Goal: Transaction & Acquisition: Purchase product/service

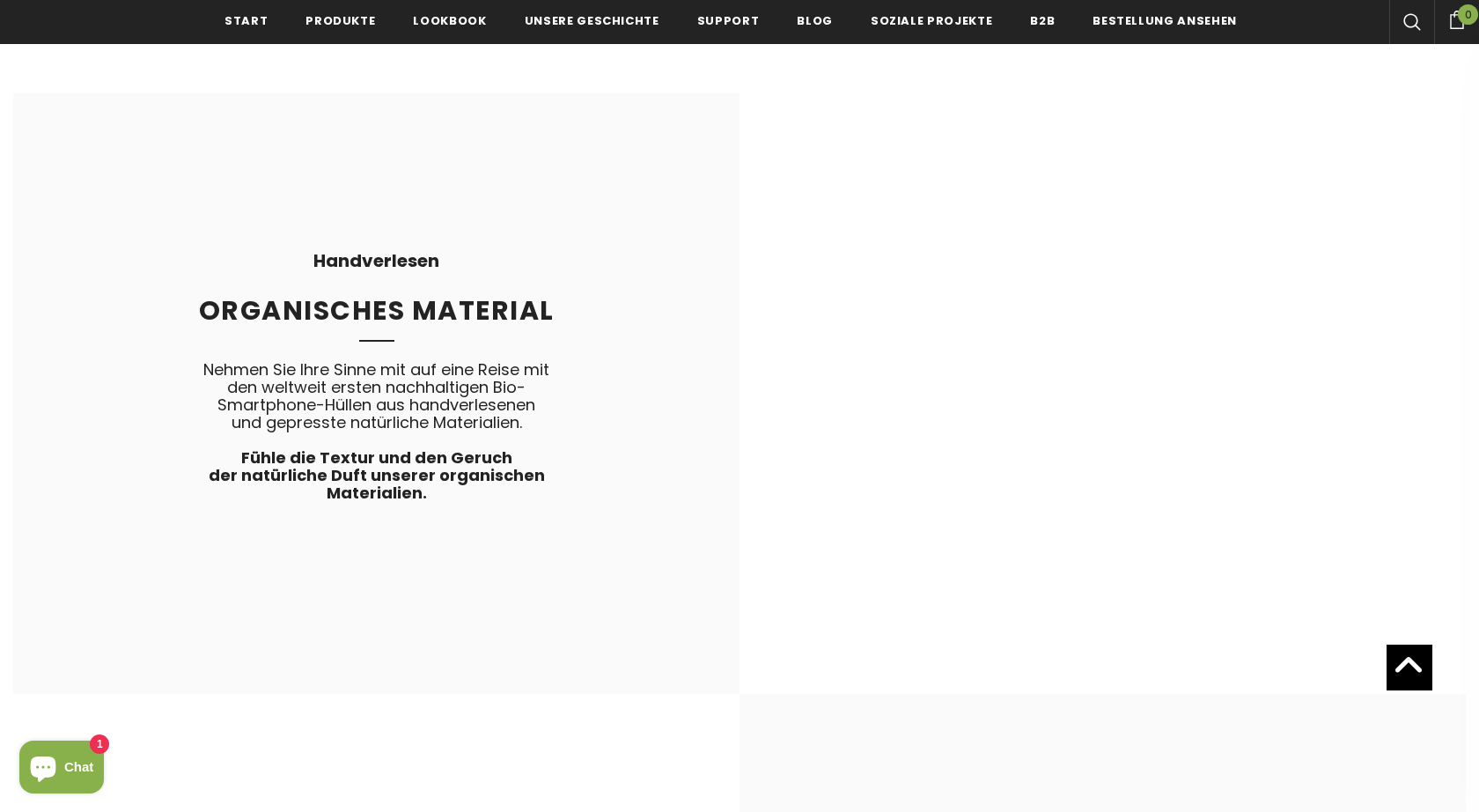
scroll to position [3496, 0]
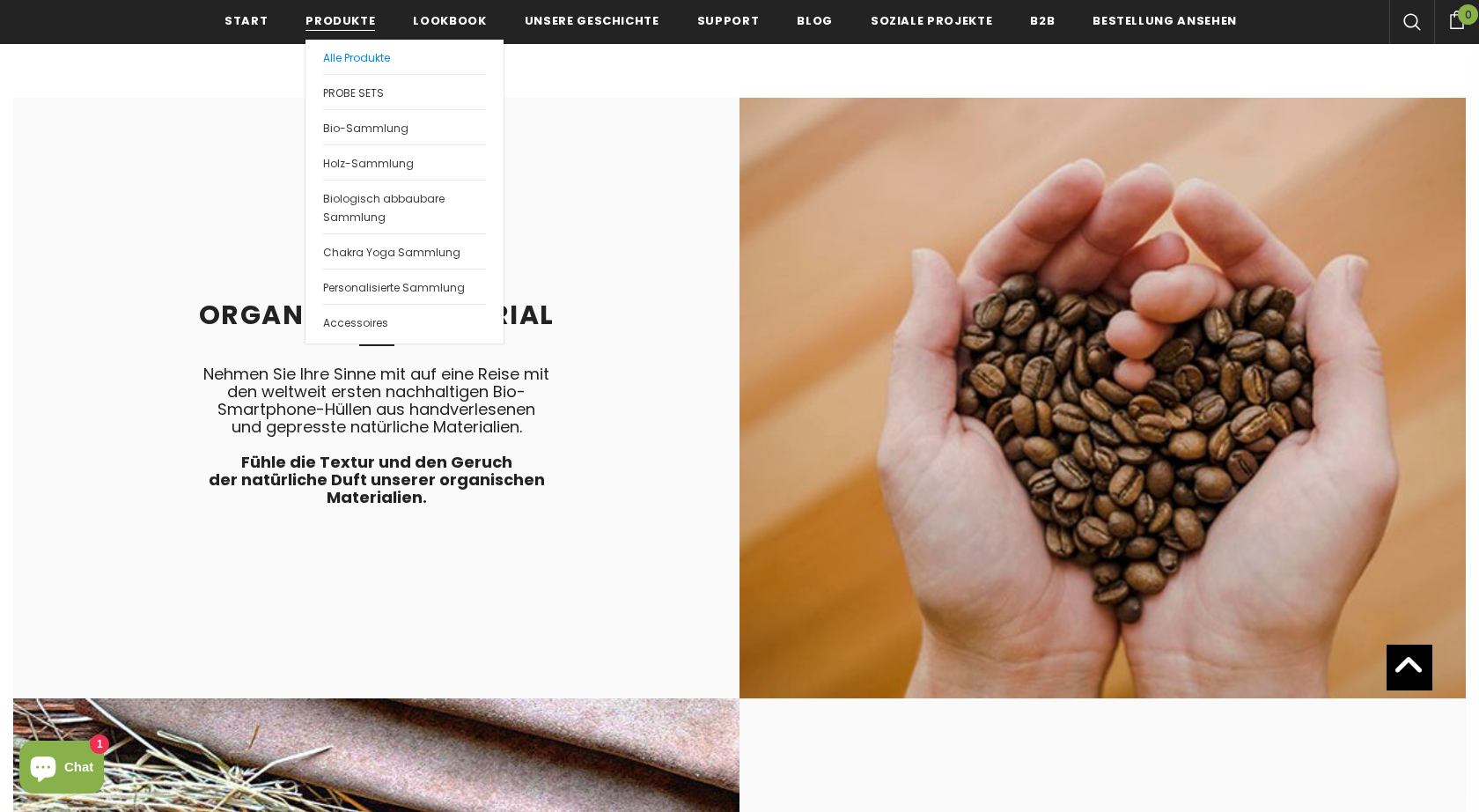
click at [337, 51] on link "Alle Produkte" at bounding box center [405, 56] width 163 height 34
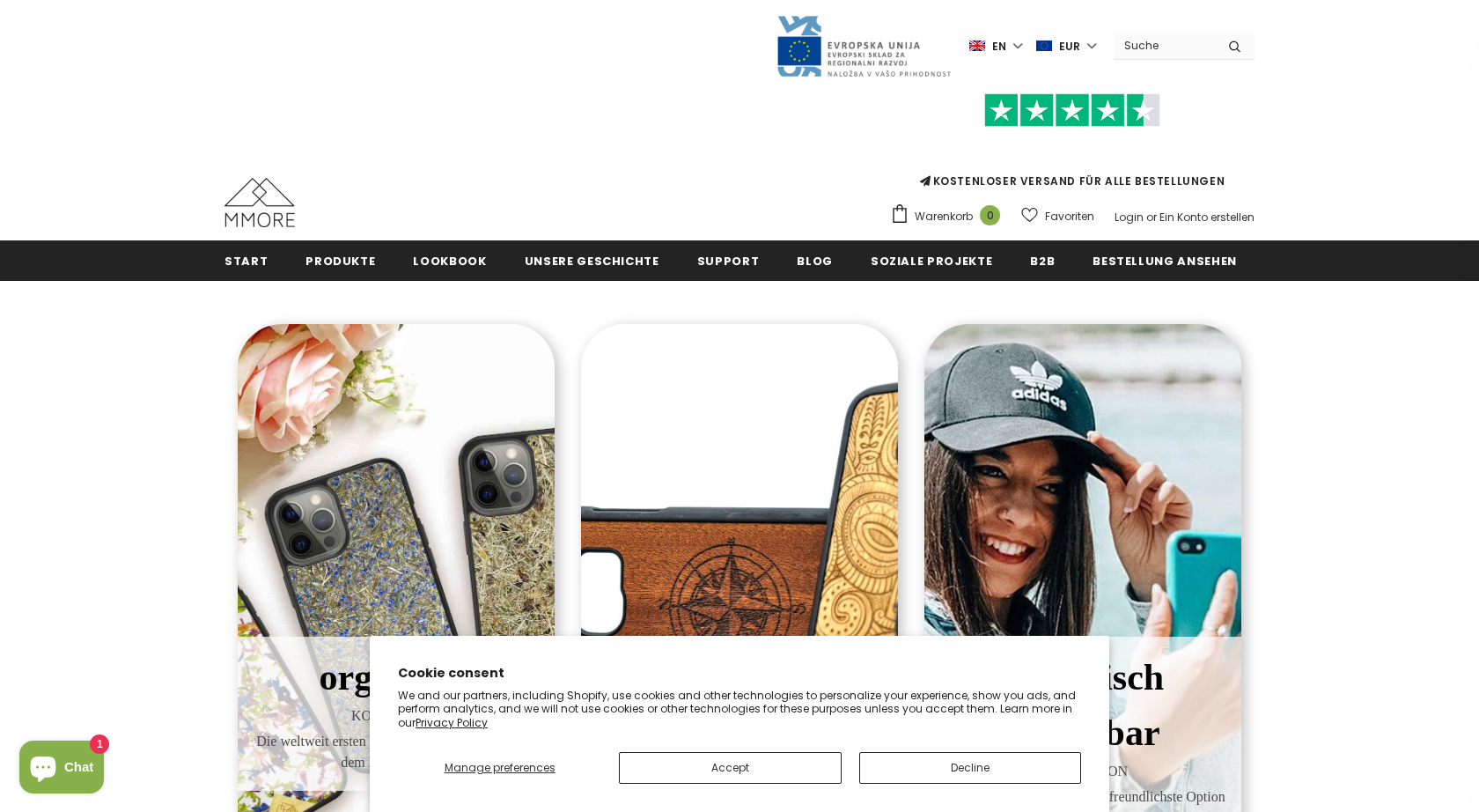
click at [740, 762] on button "Accept" at bounding box center [730, 767] width 222 height 32
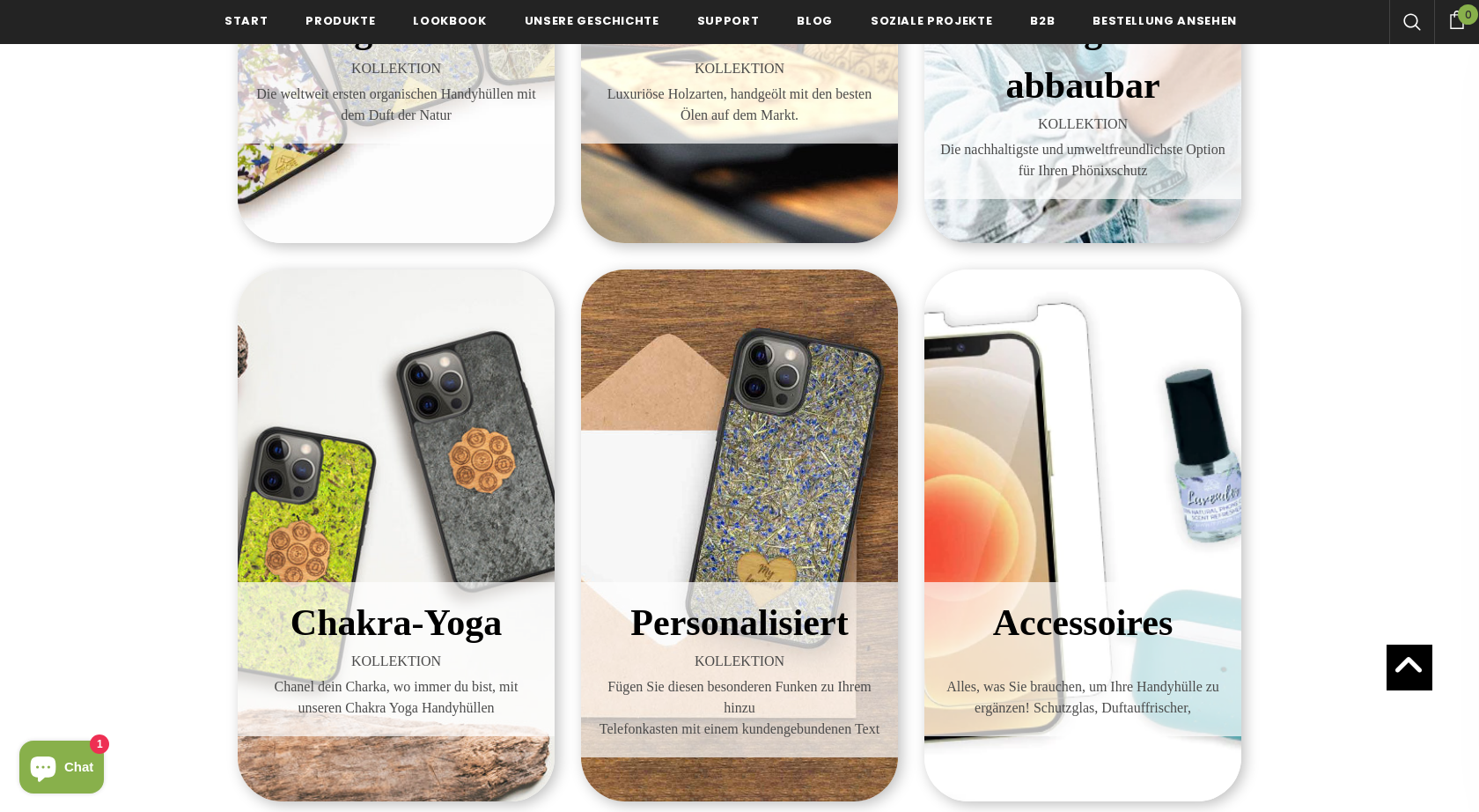
scroll to position [488, 0]
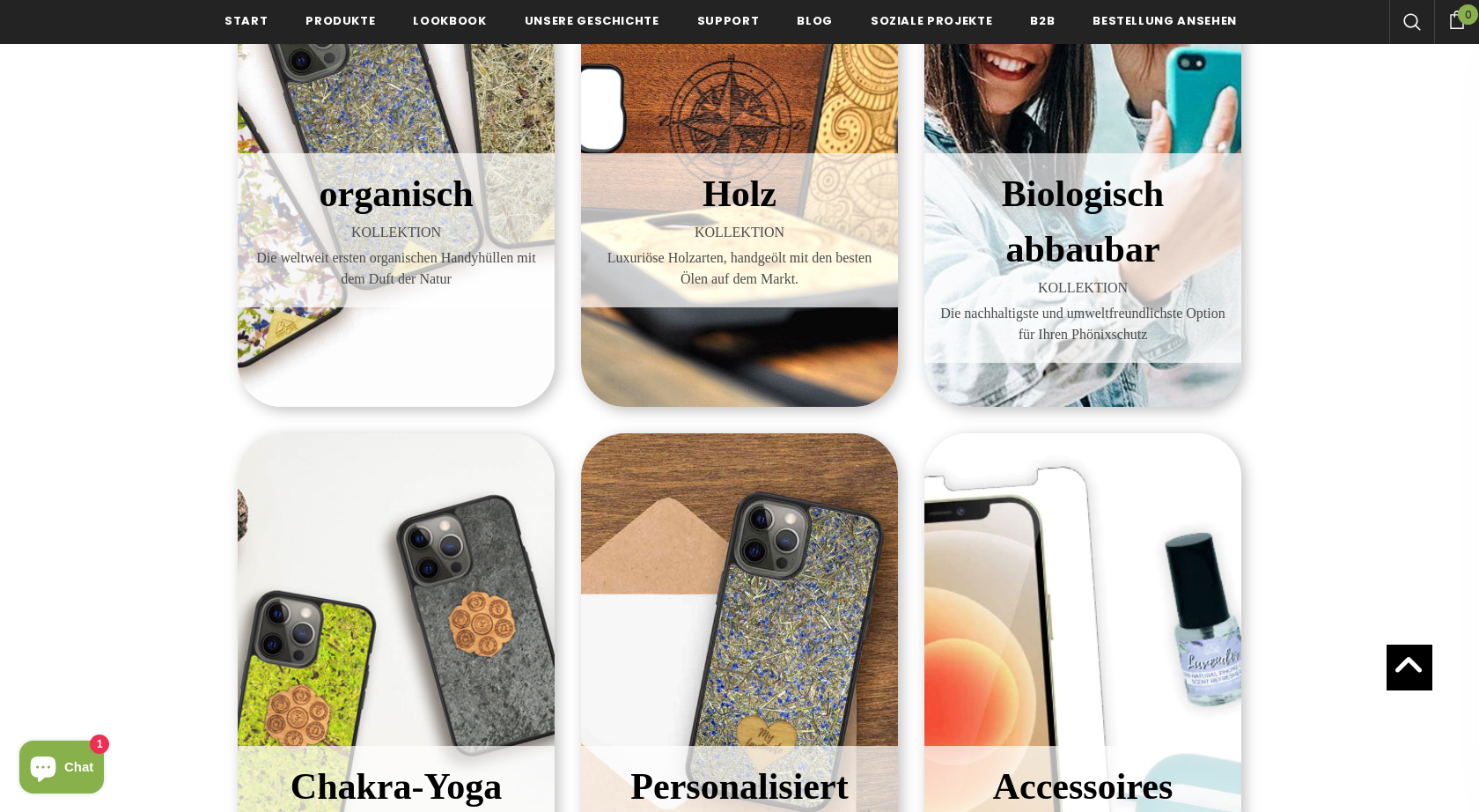
click at [1124, 255] on span "Biologisch abbaubar" at bounding box center [1083, 221] width 162 height 96
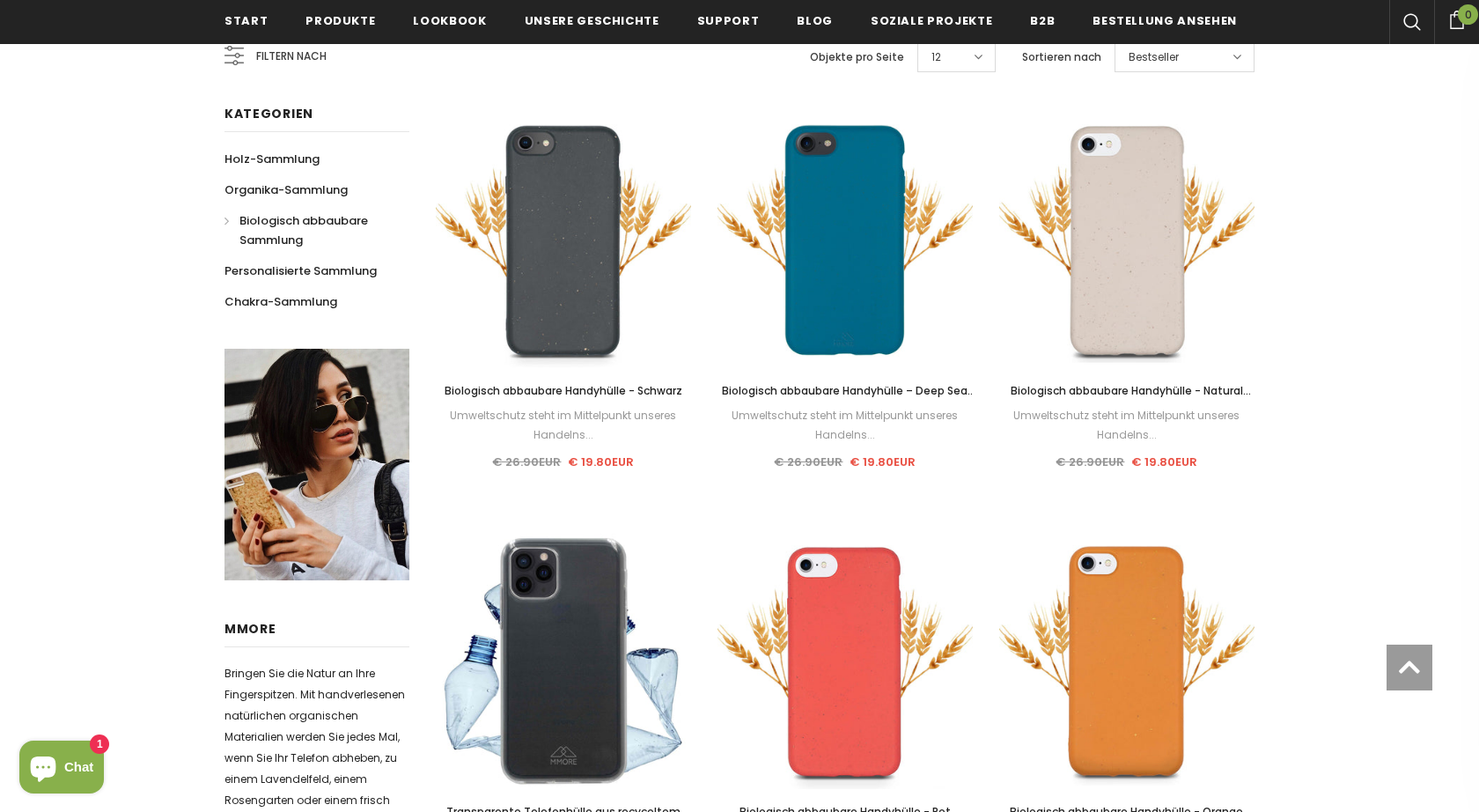
scroll to position [377, 0]
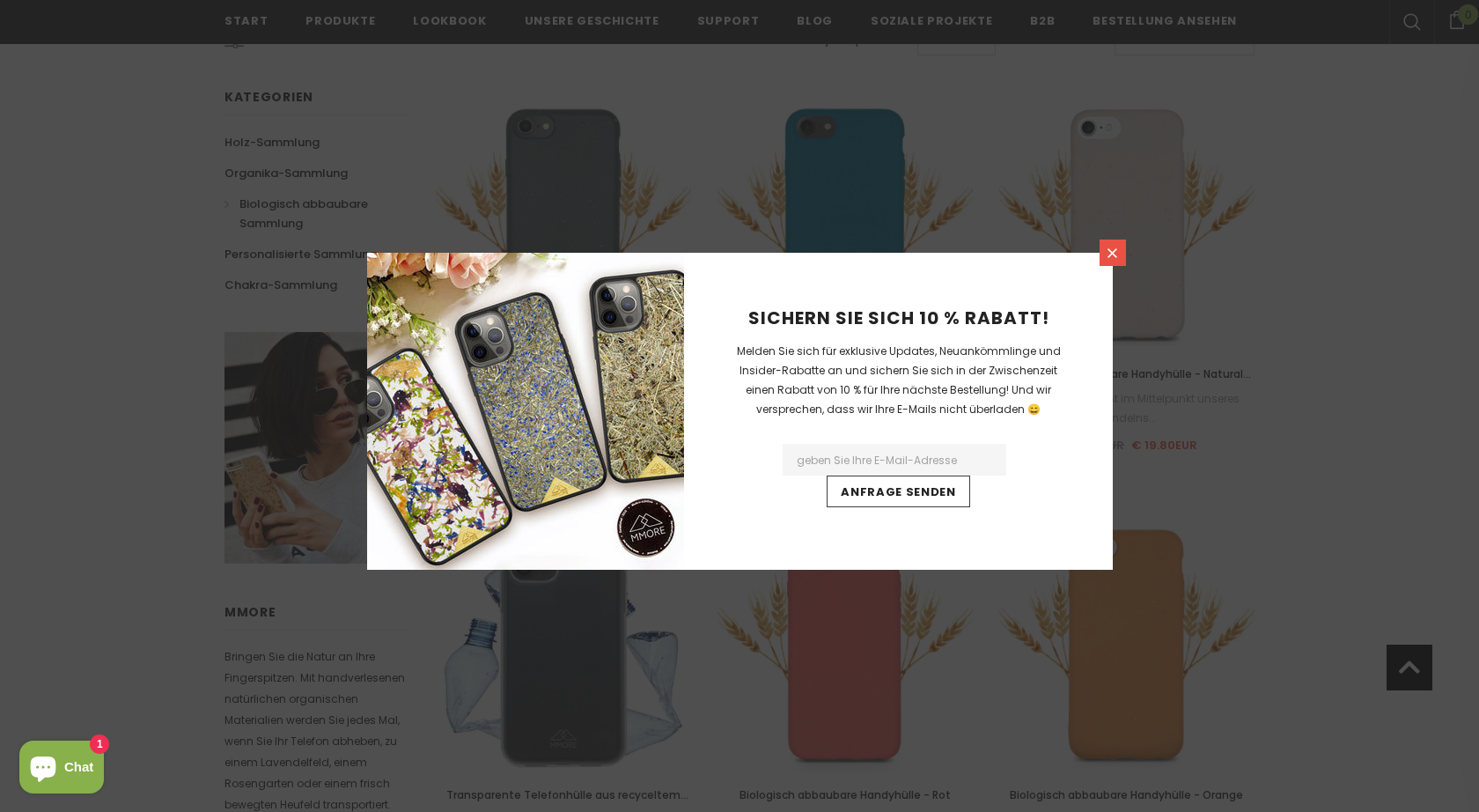
click at [1109, 258] on icon at bounding box center [1112, 253] width 15 height 15
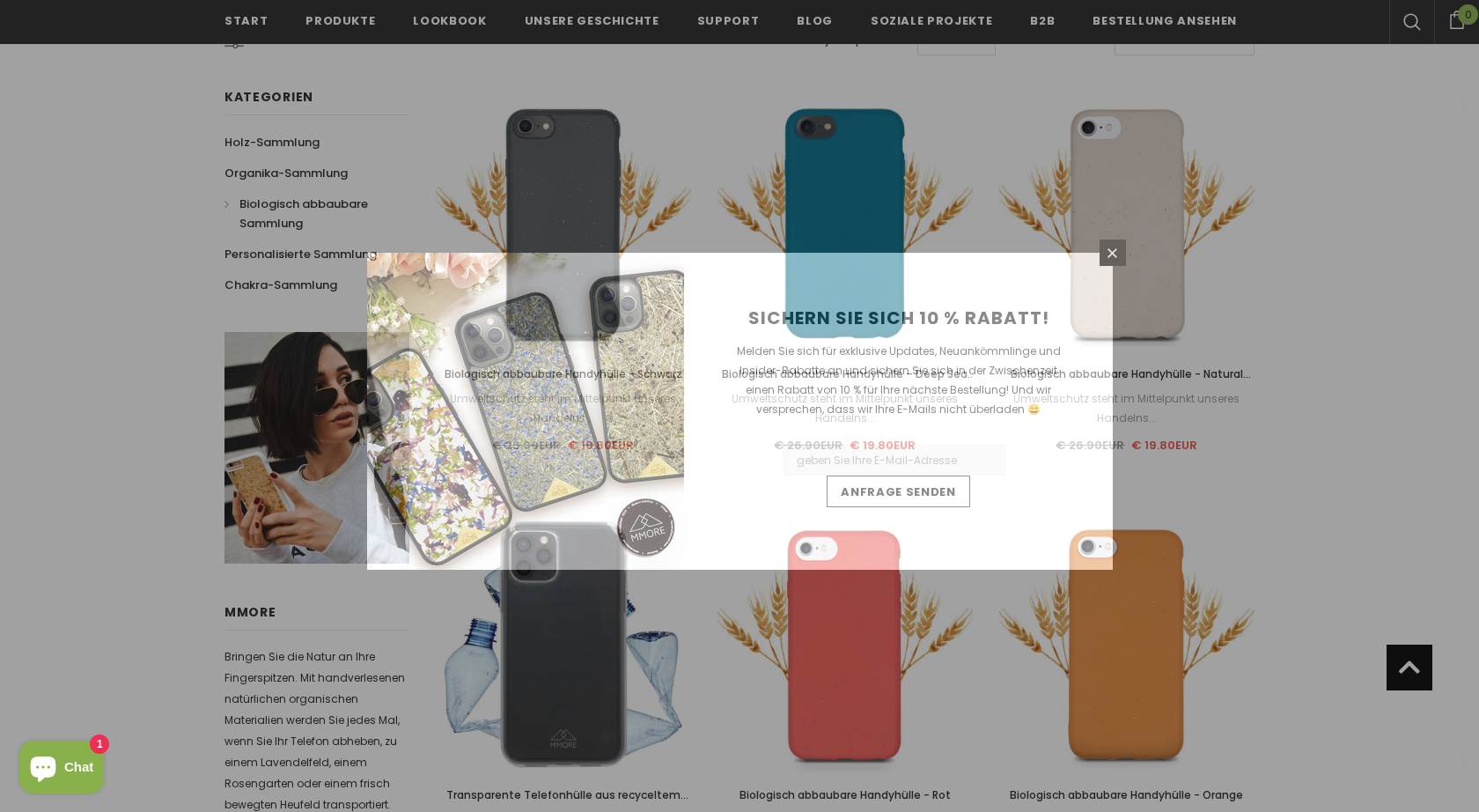
click at [1151, 220] on div "Sichern Sie sich 10 % Rabatt! Melden Sie sich für exklusive Updates, Neuankömml…" at bounding box center [740, 406] width 1479 height 812
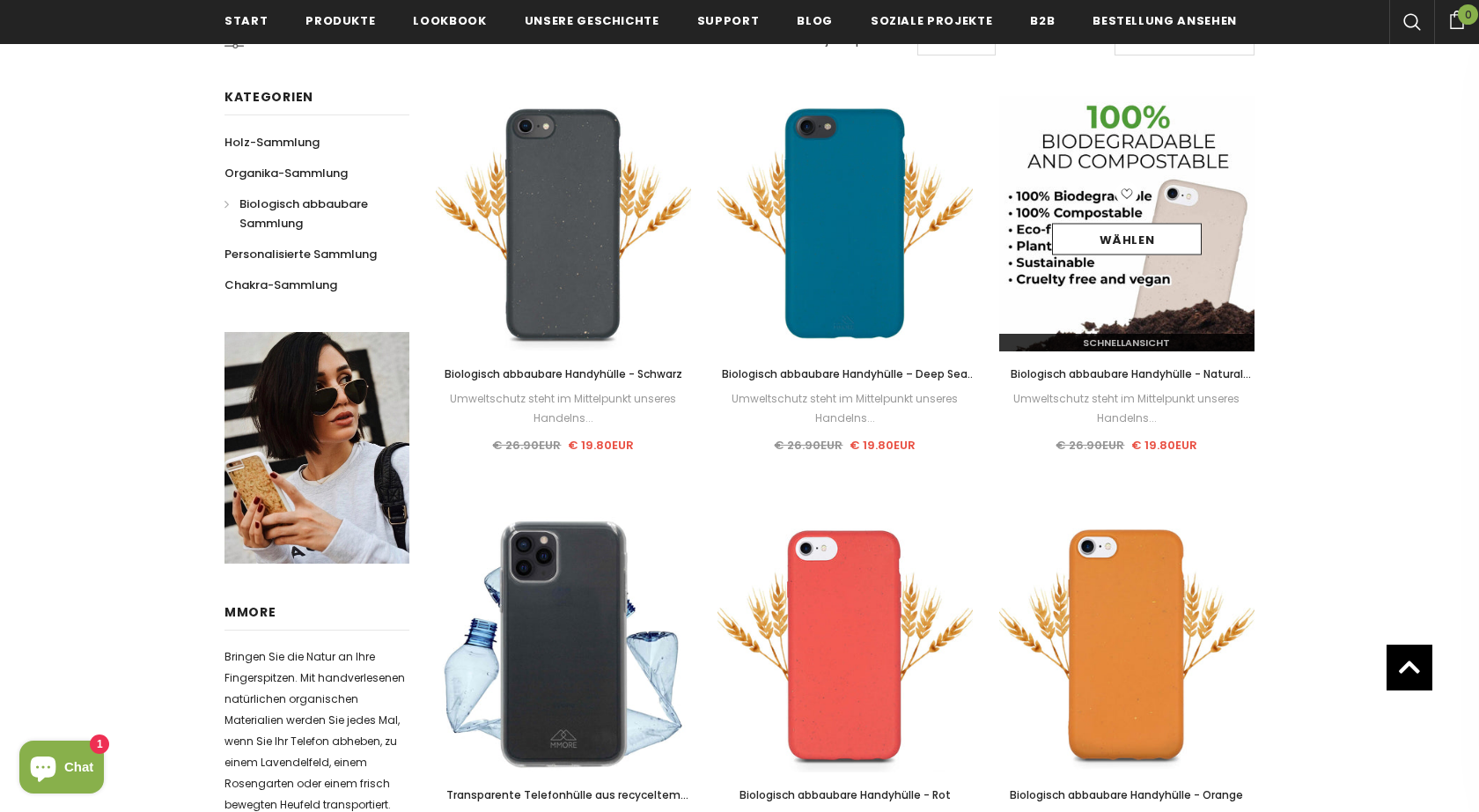
click at [1134, 221] on div "Wählen" at bounding box center [1127, 224] width 256 height 84
click at [1122, 238] on link "Wählen" at bounding box center [1127, 239] width 150 height 32
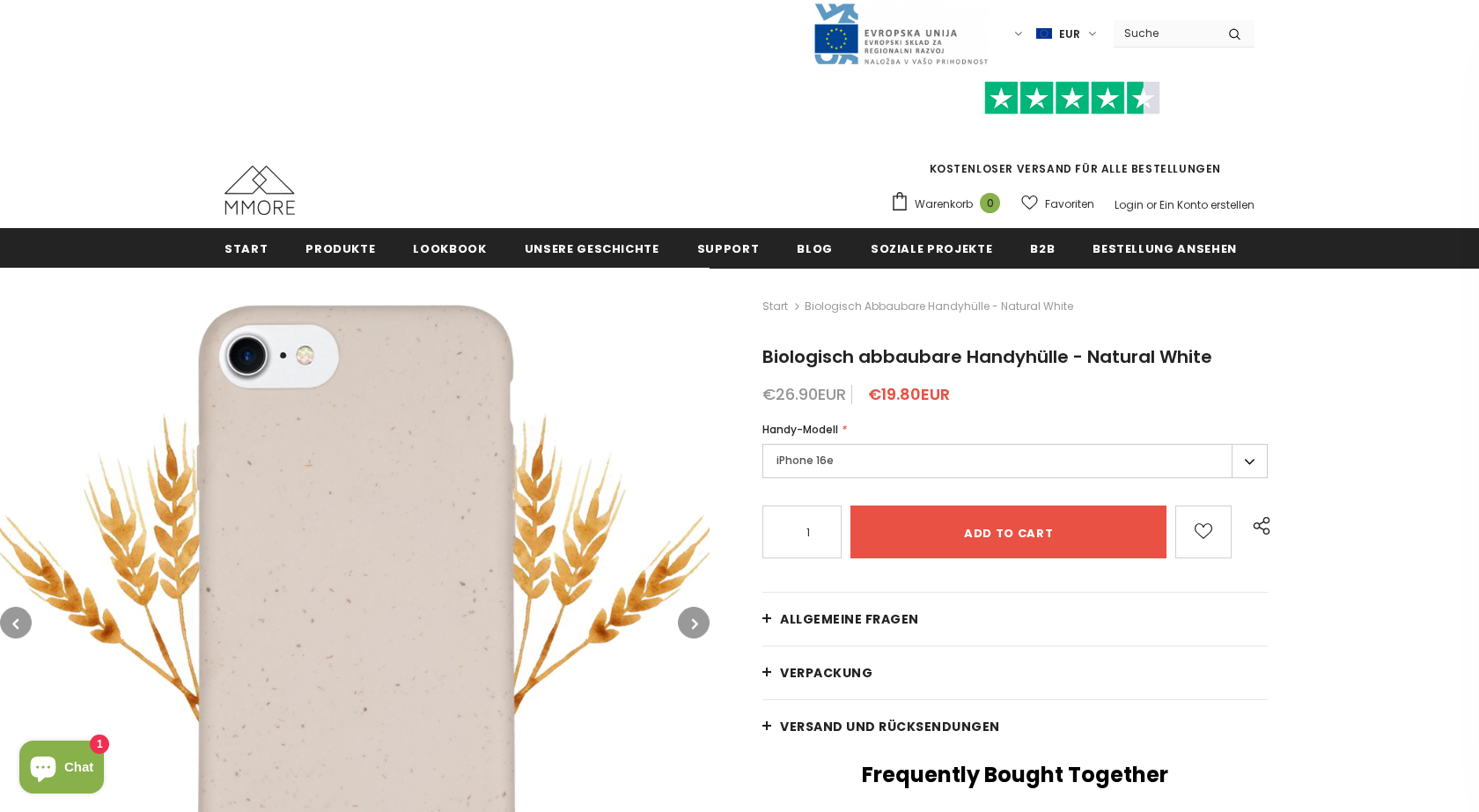
scroll to position [174, 0]
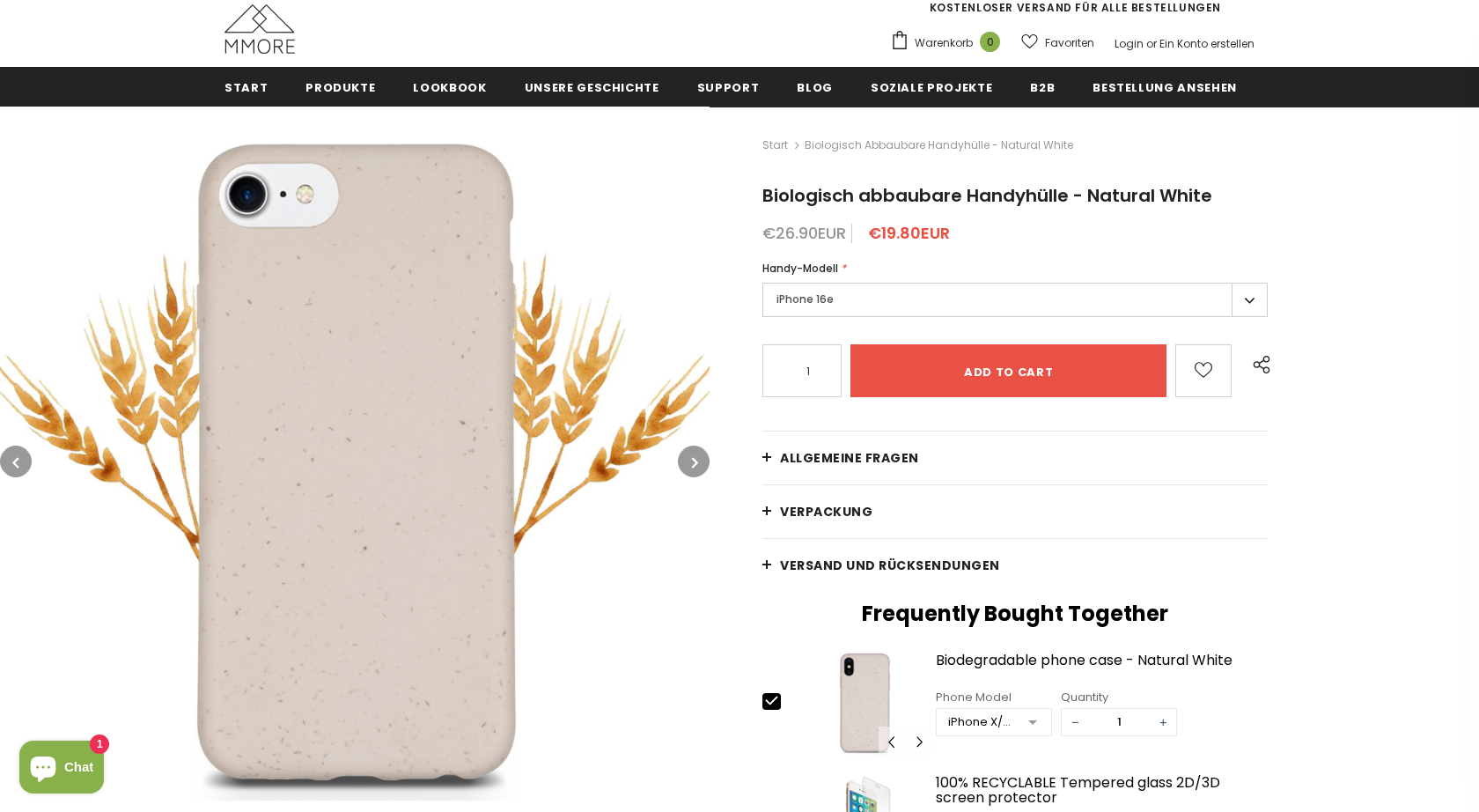
click at [926, 298] on label "iPhone 16e" at bounding box center [1015, 299] width 505 height 34
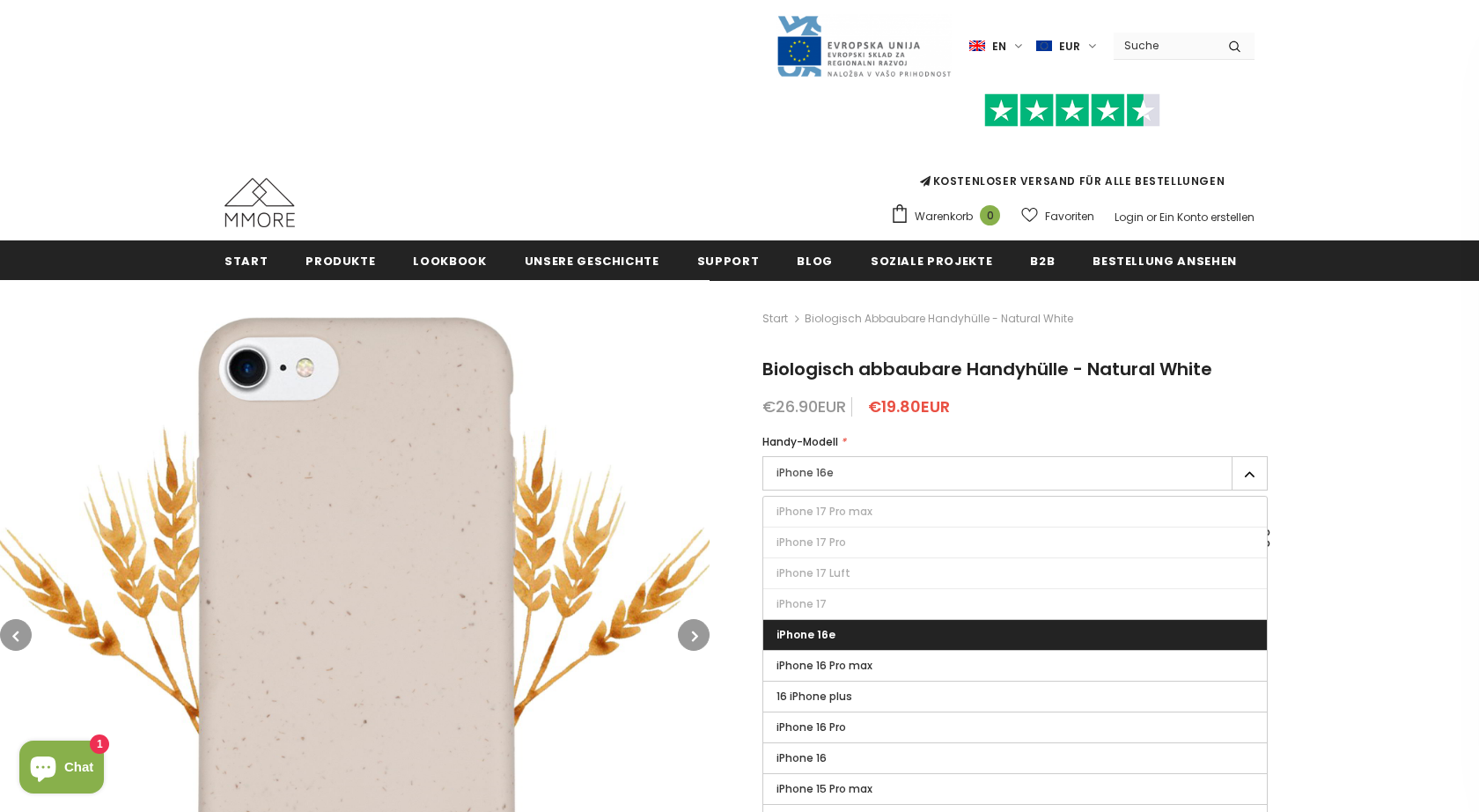
scroll to position [0, 0]
